Goal: Entertainment & Leisure: Consume media (video, audio)

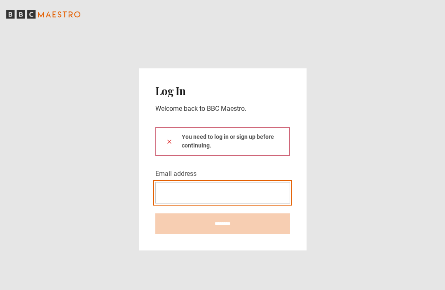
click at [212, 204] on input "Email address" at bounding box center [222, 192] width 135 height 21
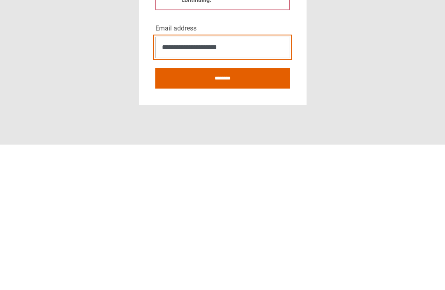
type input "**********"
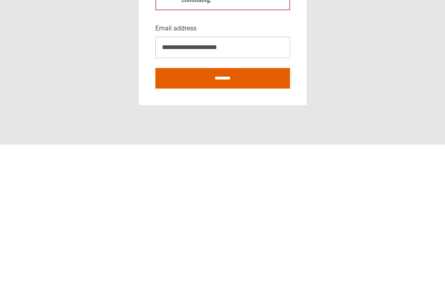
click at [234, 213] on input "********" at bounding box center [222, 223] width 135 height 21
type input "**********"
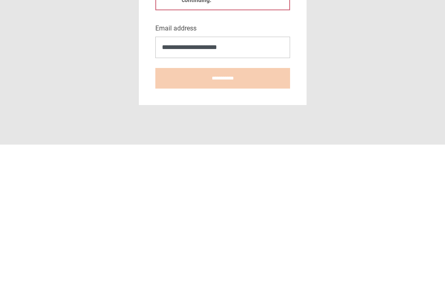
scroll to position [27, 0]
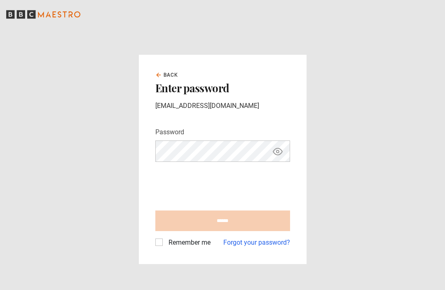
click at [245, 248] on link "Forgot your password?" at bounding box center [256, 243] width 67 height 10
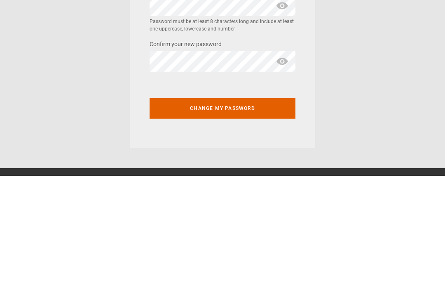
click at [232, 213] on button "Change my password" at bounding box center [223, 223] width 146 height 21
click at [221, 213] on button "Change my password" at bounding box center [223, 223] width 146 height 21
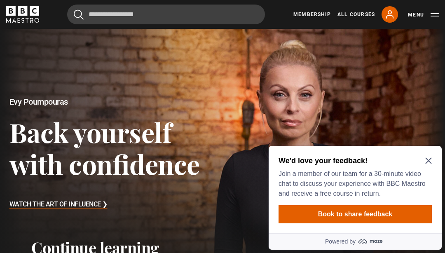
click at [444, 169] on div "We'd love your feedback! Join a member of our team for a 30-minute video chat t…" at bounding box center [355, 198] width 180 height 110
click at [426, 162] on icon "Close Maze Prompt" at bounding box center [428, 160] width 7 height 7
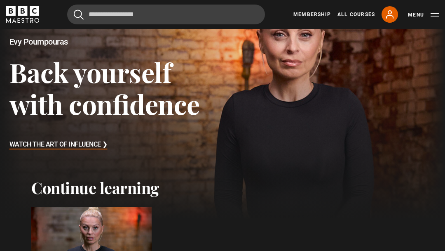
scroll to position [66, 0]
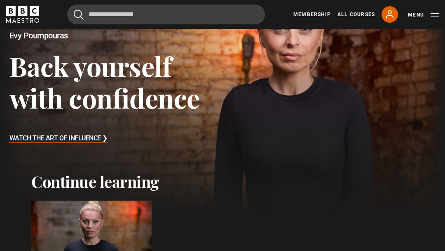
click at [88, 140] on h3 "Watch The Art of Influence ❯" at bounding box center [58, 138] width 98 height 12
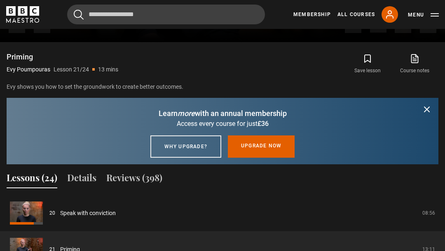
scroll to position [582, 0]
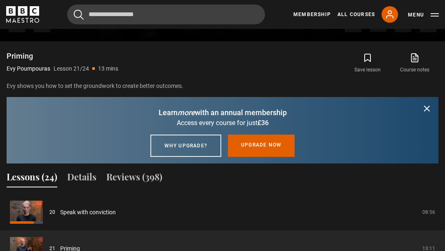
click at [60, 216] on link "Speak with conviction" at bounding box center [88, 212] width 56 height 9
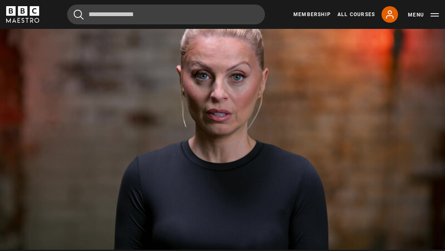
scroll to position [373, 0]
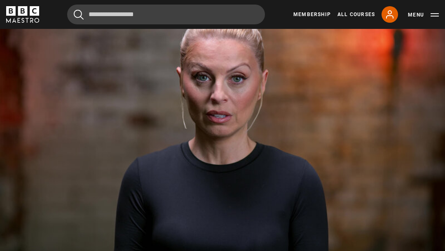
click at [251, 170] on video-js "Video Player is loading. Play Lesson Speak with conviction 10s Skip Back 10 sec…" at bounding box center [222, 125] width 445 height 251
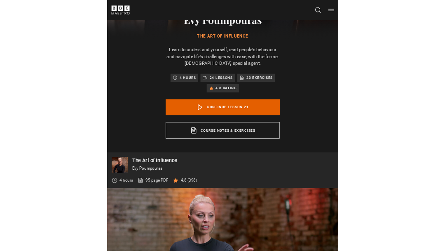
scroll to position [346, 0]
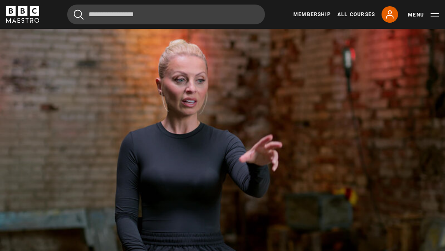
click at [267, 175] on video-js "Video Player is loading. Play Lesson Priming 10s Skip Back 10 seconds Pause 10s…" at bounding box center [222, 152] width 445 height 251
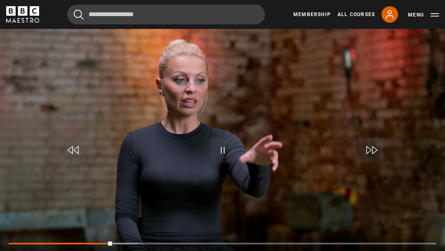
click at [220, 162] on span "Video Player" at bounding box center [222, 150] width 25 height 25
